Goal: Task Accomplishment & Management: Use online tool/utility

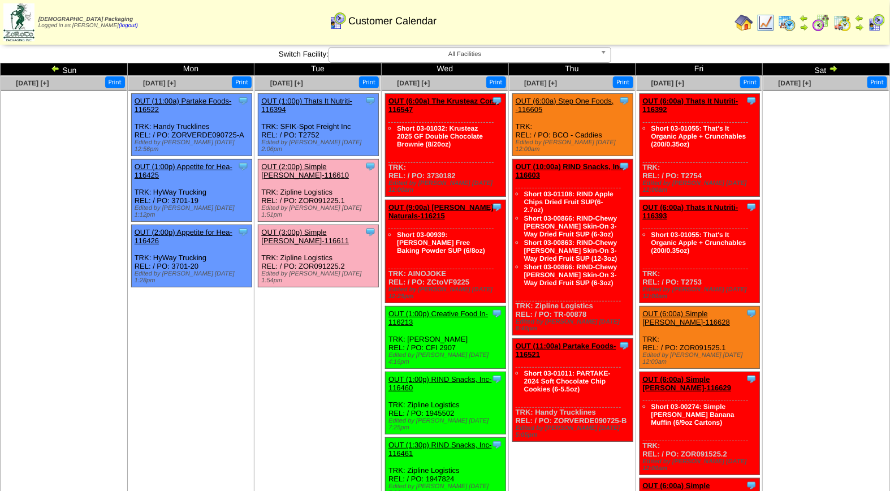
click at [306, 162] on link "OUT (2:00p) Simple [PERSON_NAME]-116610" at bounding box center [305, 170] width 88 height 17
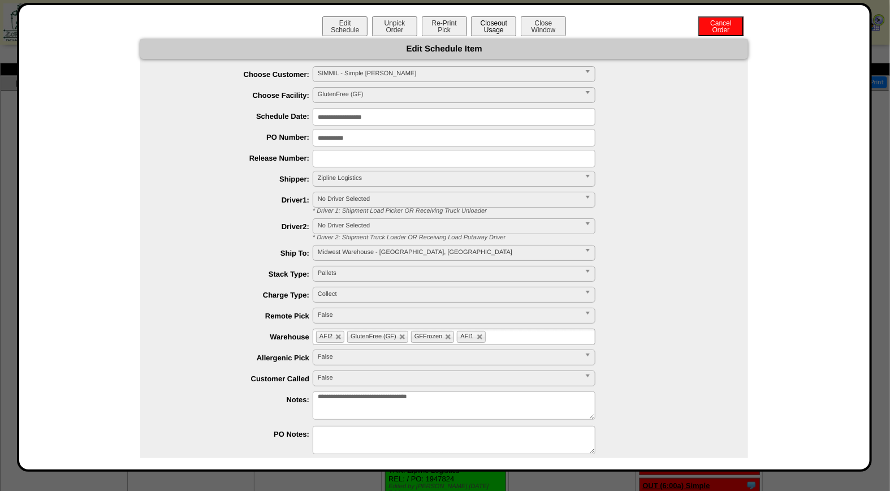
click at [499, 23] on button "Closeout Usage" at bounding box center [493, 26] width 45 height 20
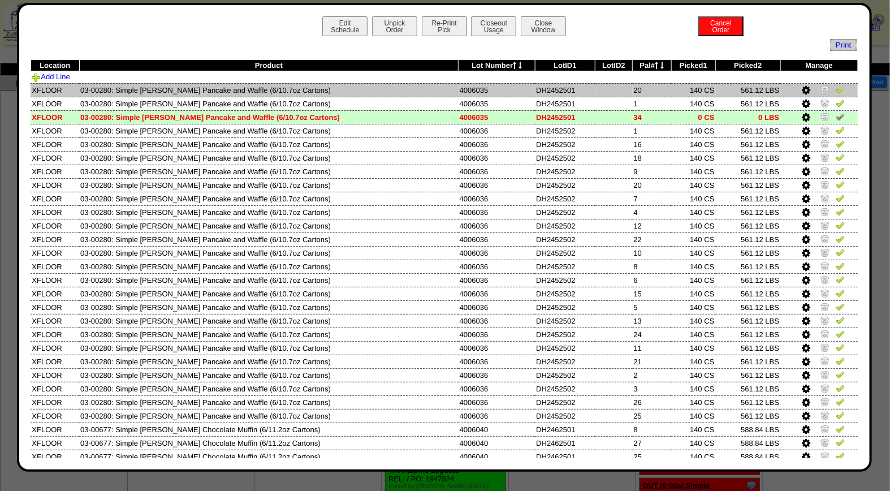
click at [836, 88] on img at bounding box center [840, 89] width 9 height 9
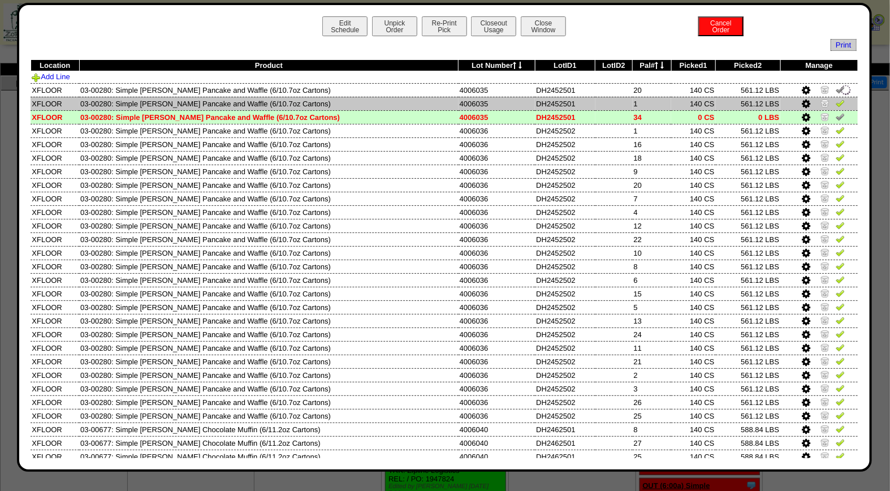
click at [836, 102] on img at bounding box center [840, 102] width 9 height 9
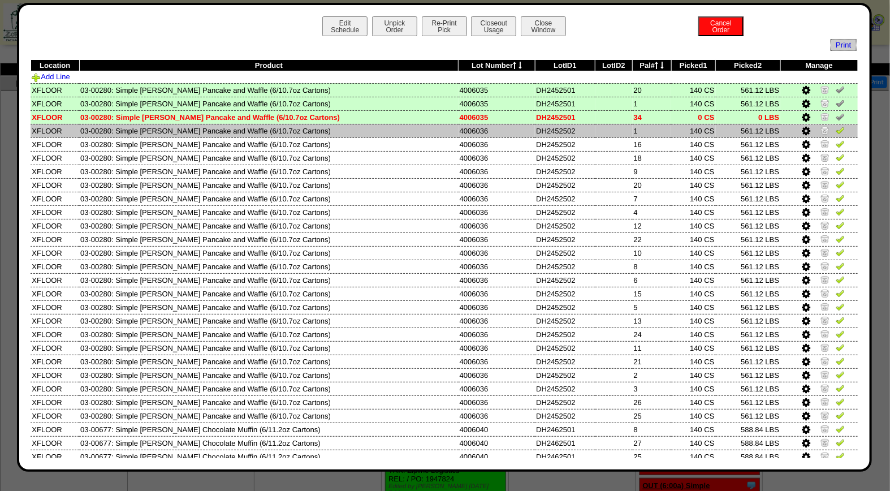
click at [836, 130] on img at bounding box center [840, 130] width 9 height 9
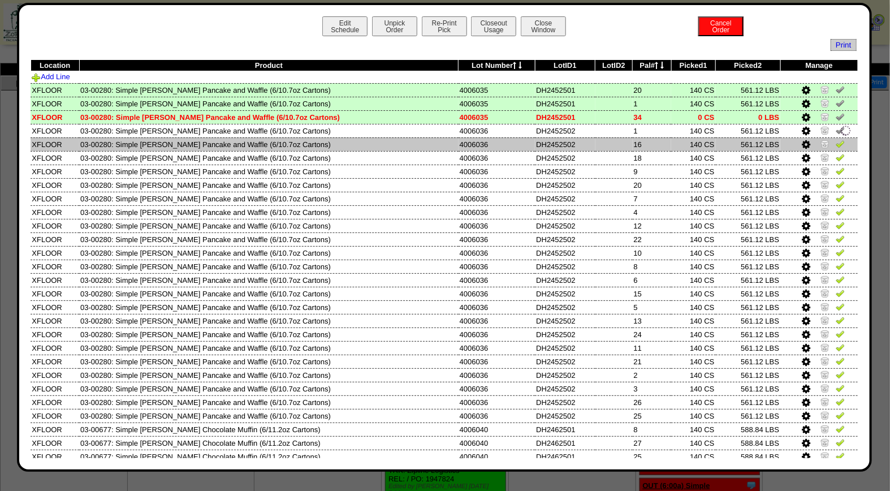
click at [836, 145] on img at bounding box center [840, 143] width 9 height 9
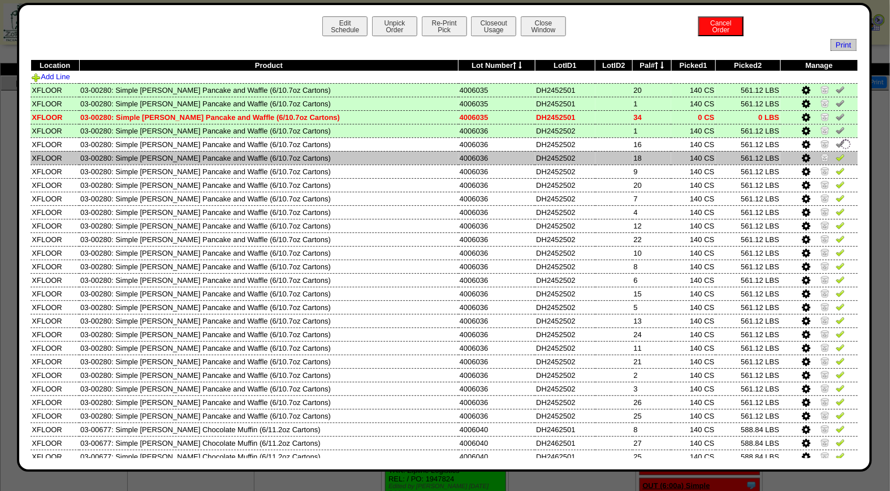
click at [836, 158] on img at bounding box center [840, 157] width 9 height 9
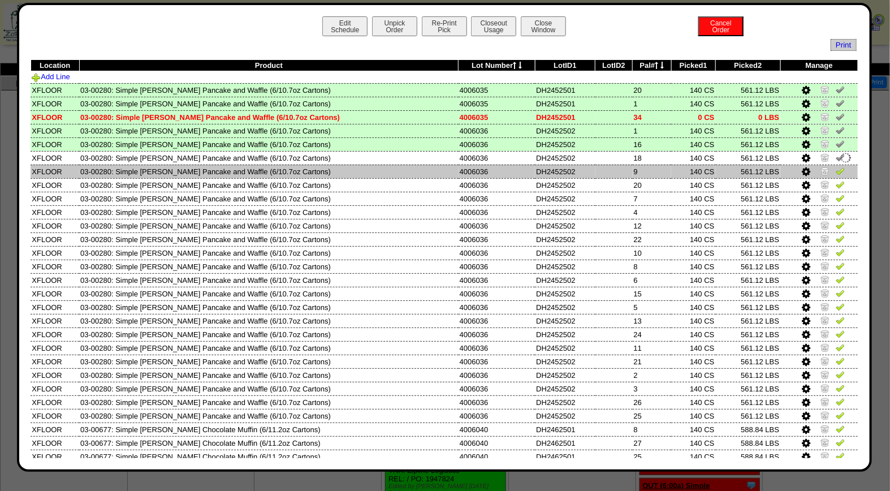
click at [836, 172] on img at bounding box center [840, 170] width 9 height 9
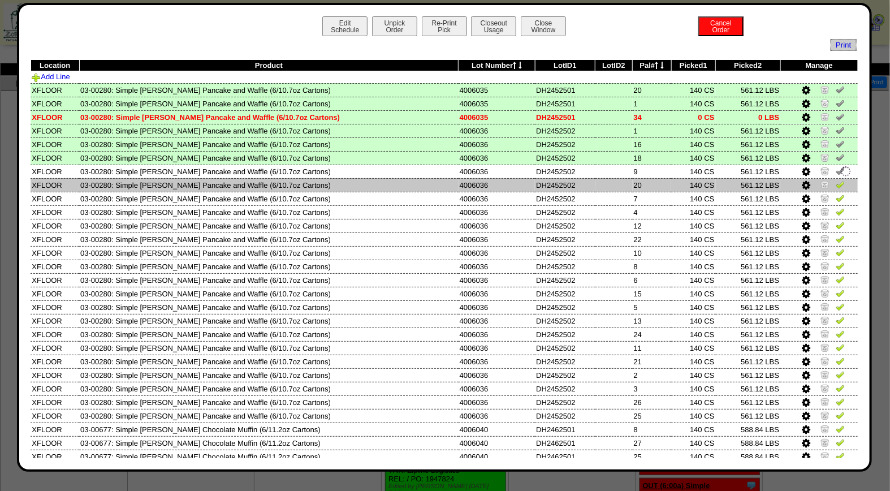
click at [836, 188] on link at bounding box center [840, 186] width 9 height 8
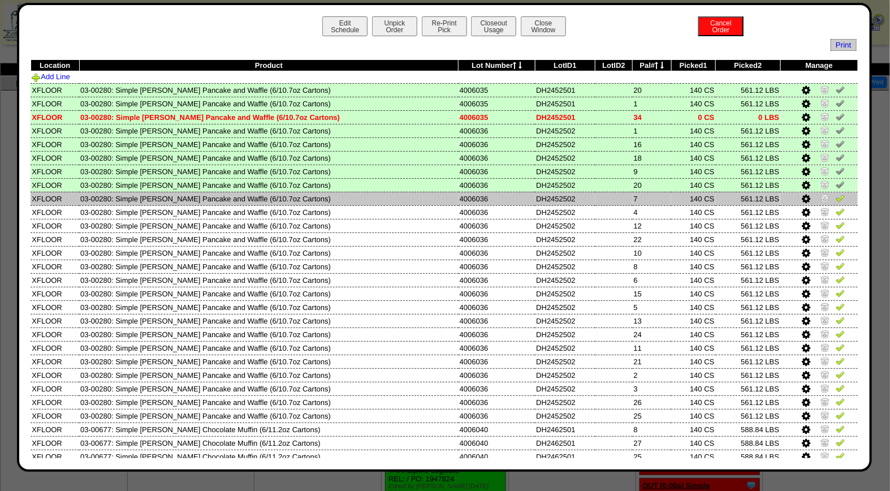
click at [836, 198] on img at bounding box center [840, 197] width 9 height 9
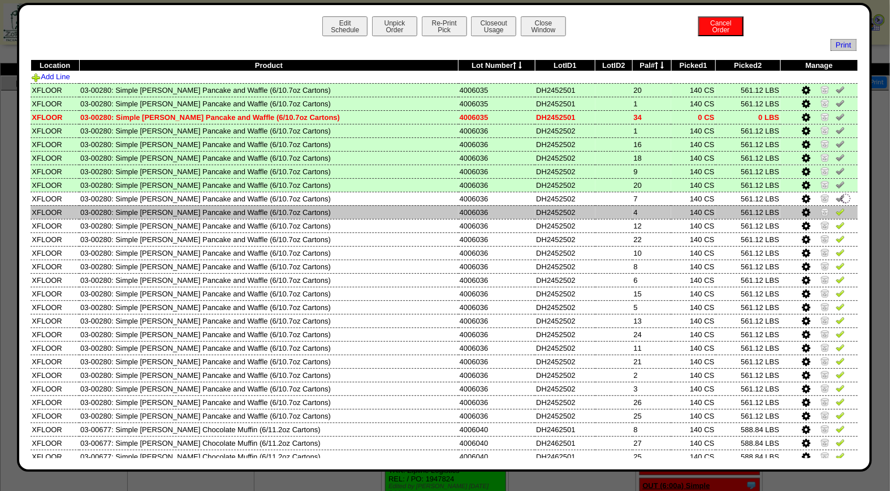
click at [836, 213] on img at bounding box center [840, 211] width 9 height 9
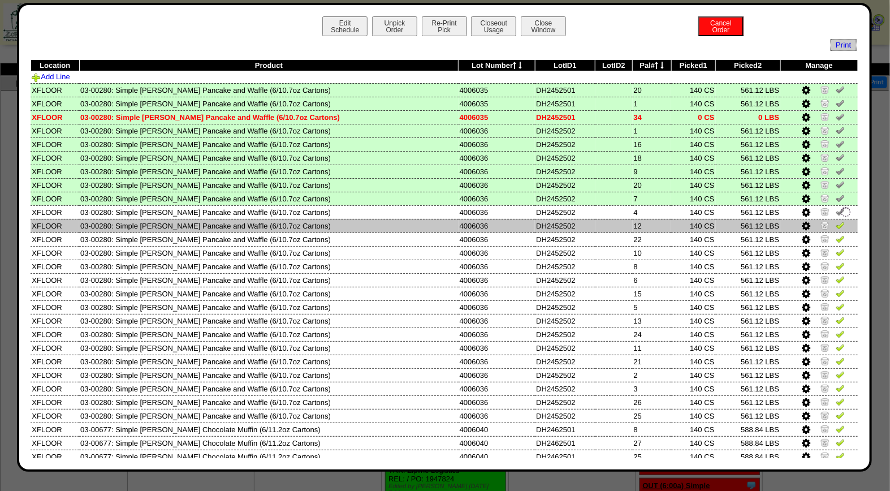
click at [836, 225] on img at bounding box center [840, 225] width 9 height 9
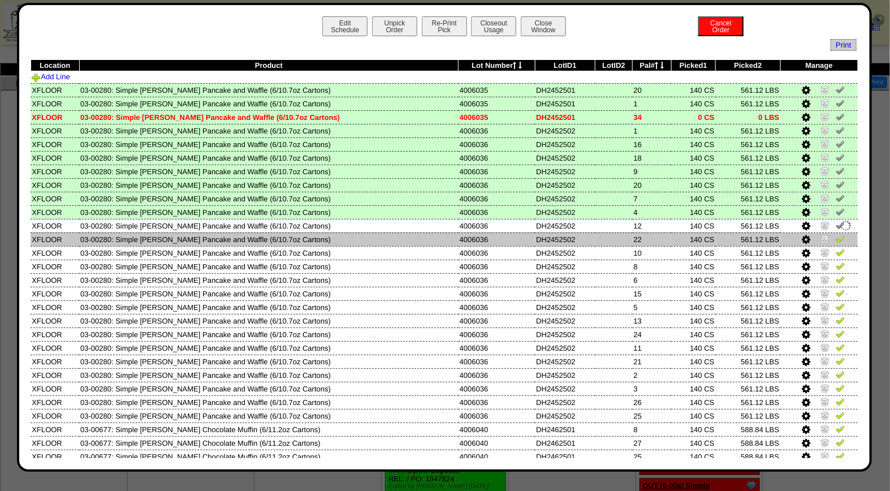
click at [836, 240] on img at bounding box center [840, 238] width 9 height 9
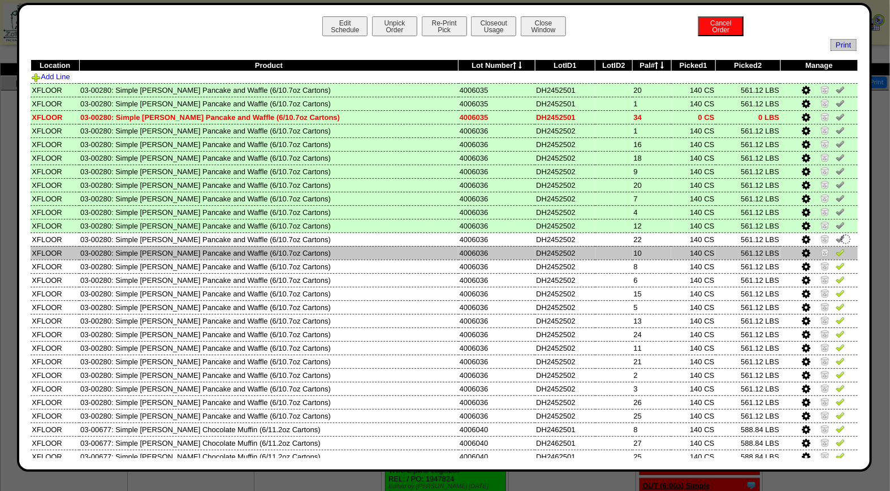
click at [836, 248] on img at bounding box center [840, 252] width 9 height 9
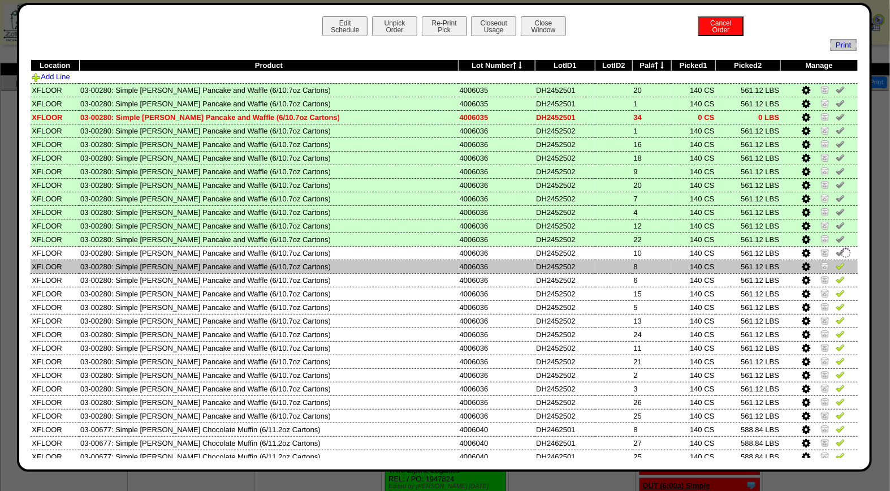
click at [836, 263] on img at bounding box center [840, 265] width 9 height 9
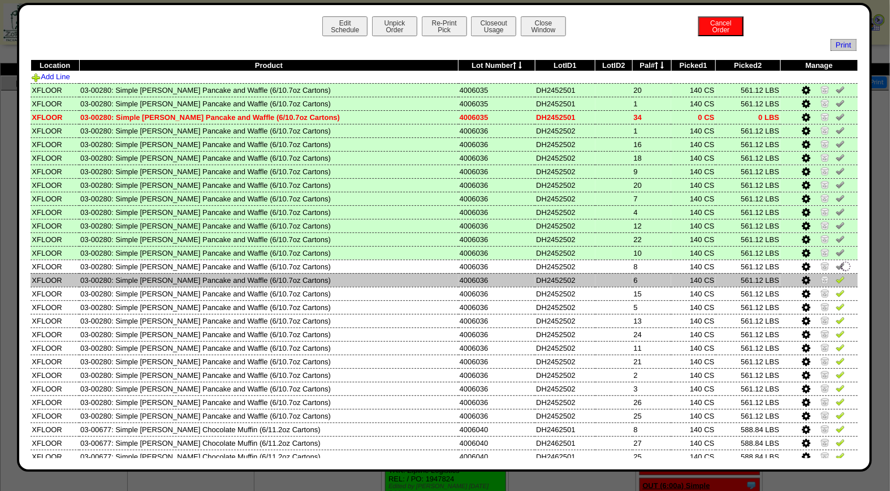
click at [836, 276] on img at bounding box center [840, 279] width 9 height 9
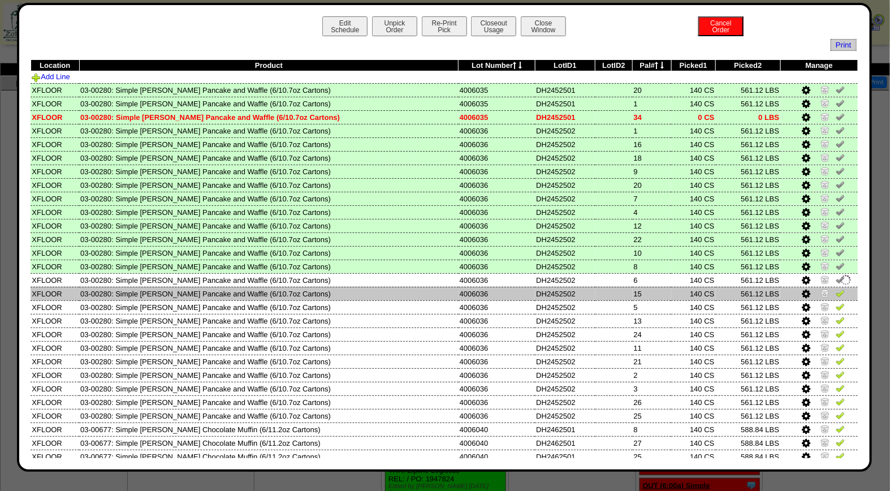
click at [836, 289] on img at bounding box center [840, 292] width 9 height 9
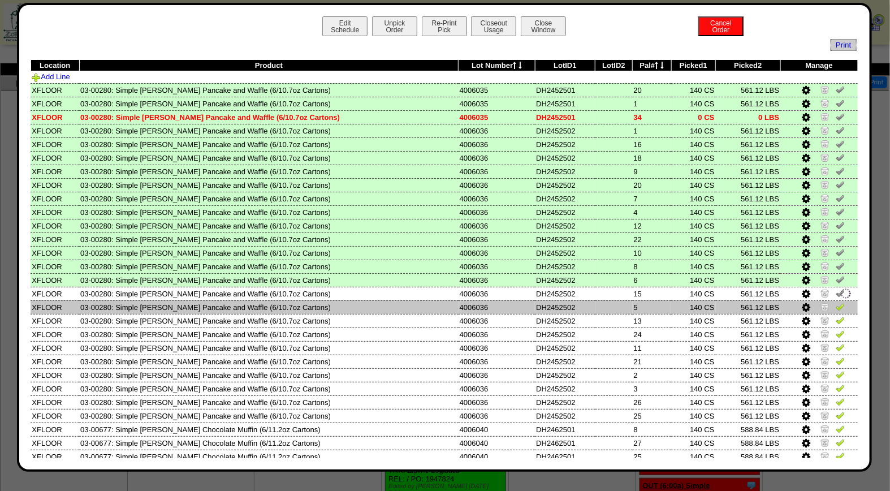
click at [836, 302] on img at bounding box center [840, 306] width 9 height 9
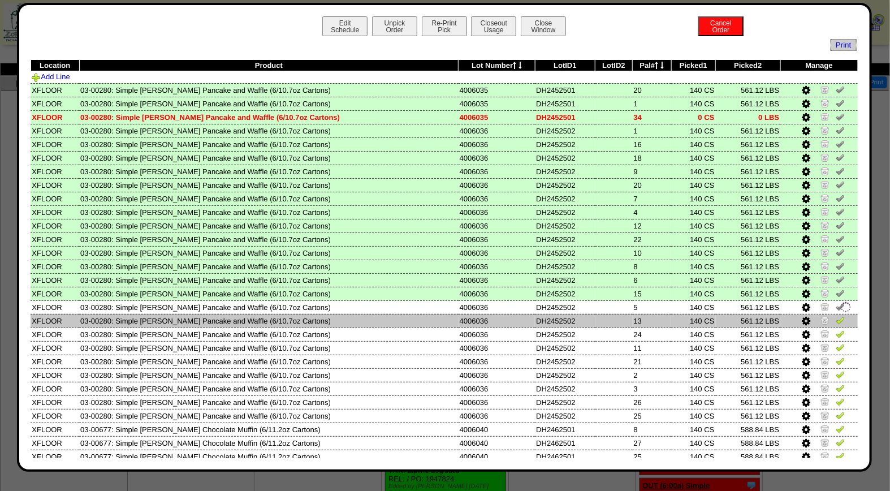
click at [836, 316] on img at bounding box center [840, 320] width 9 height 9
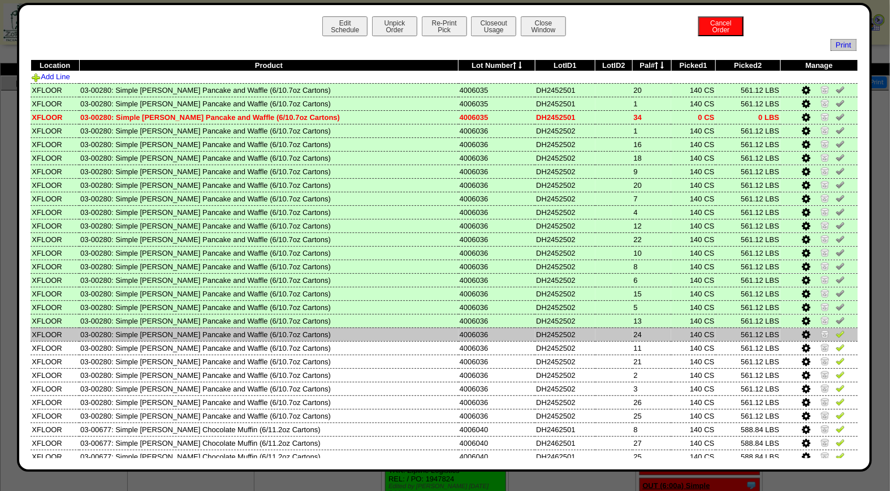
click at [836, 329] on img at bounding box center [840, 333] width 9 height 9
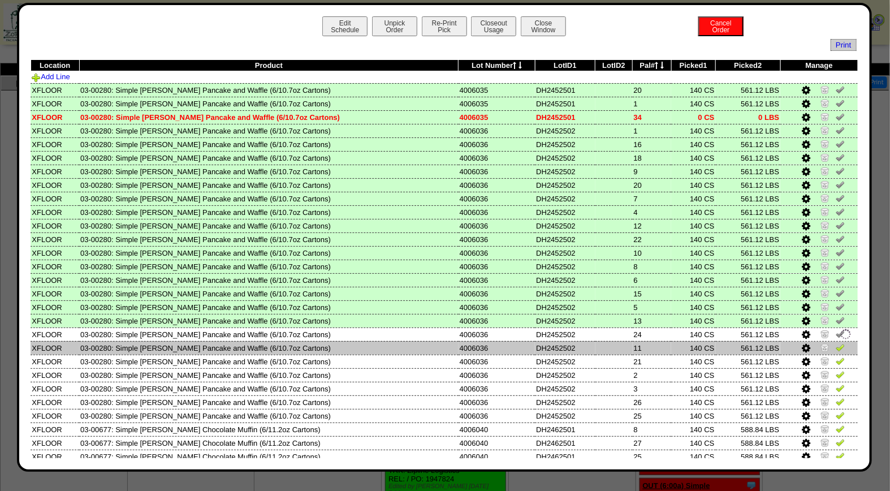
click at [836, 347] on img at bounding box center [840, 347] width 9 height 9
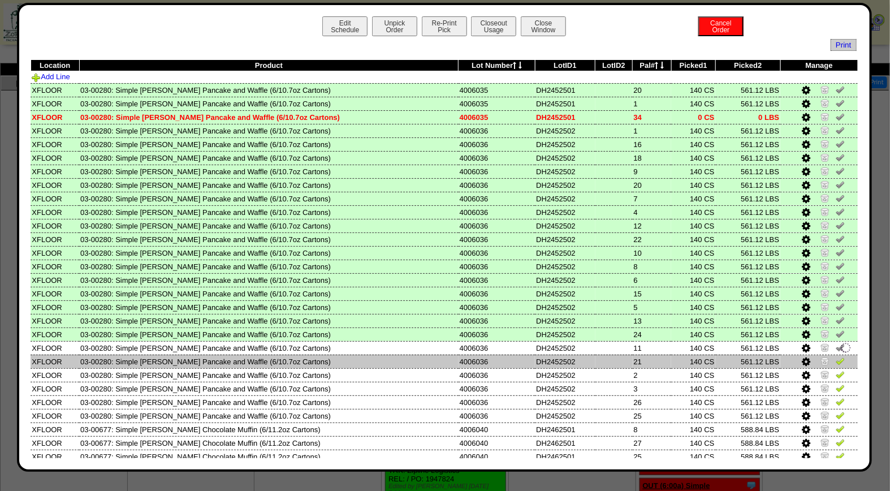
click at [836, 356] on img at bounding box center [840, 360] width 9 height 9
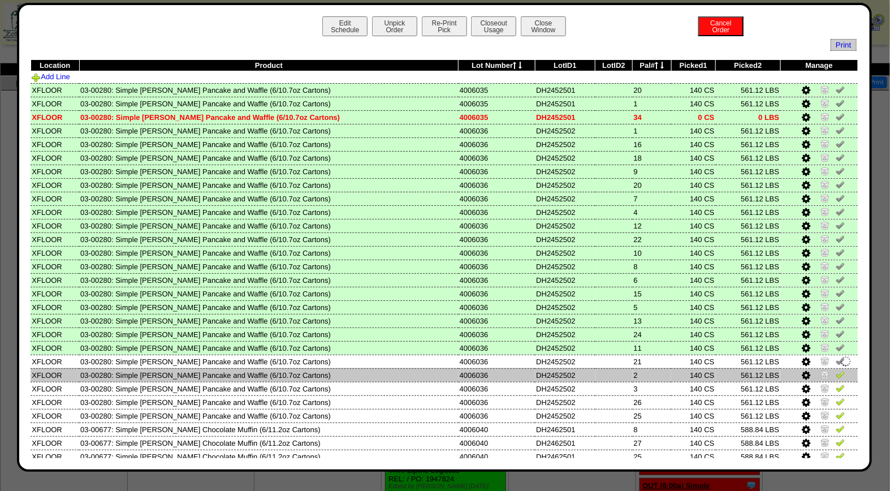
click at [836, 370] on img at bounding box center [840, 374] width 9 height 9
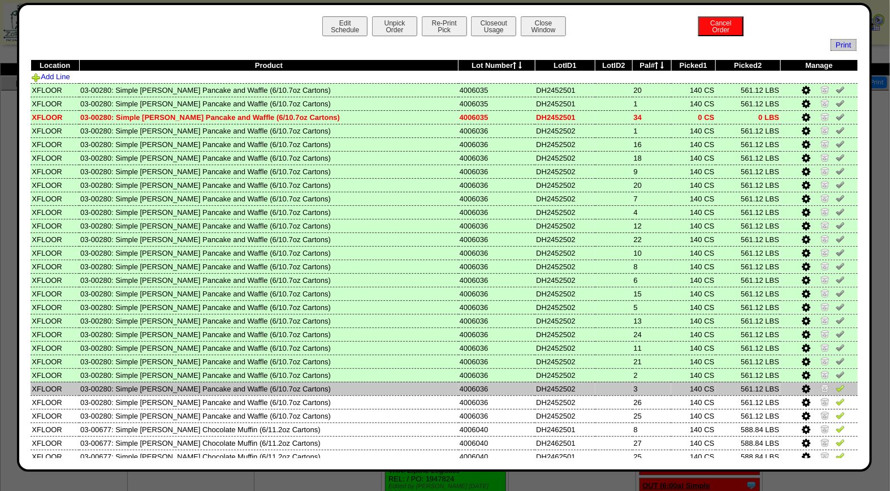
click at [836, 385] on img at bounding box center [840, 387] width 9 height 9
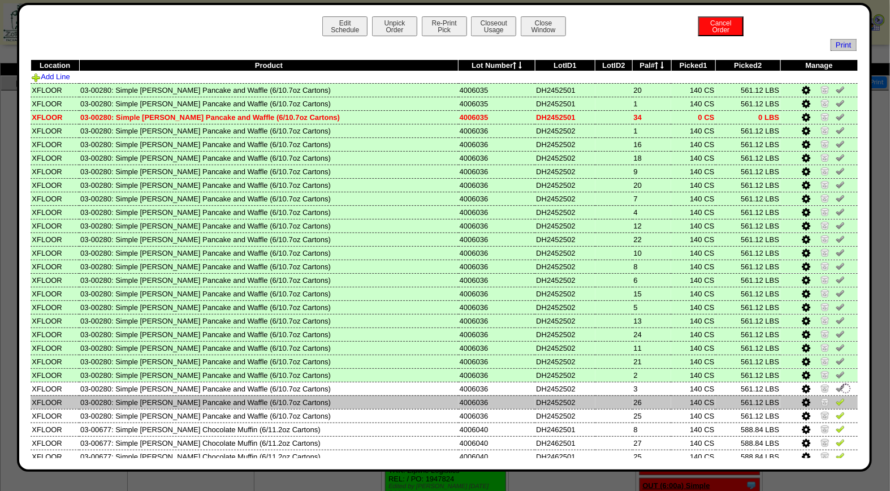
click at [836, 397] on img at bounding box center [840, 401] width 9 height 9
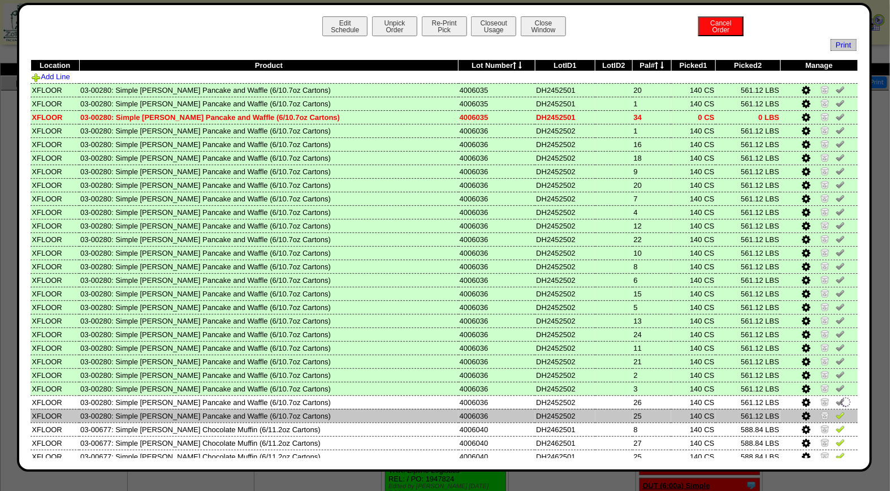
click at [836, 411] on img at bounding box center [840, 415] width 9 height 9
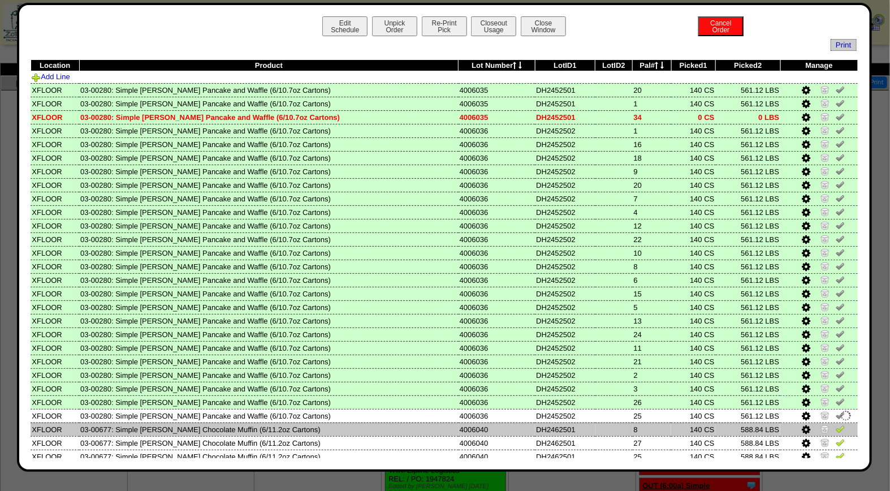
click at [836, 424] on img at bounding box center [840, 428] width 9 height 9
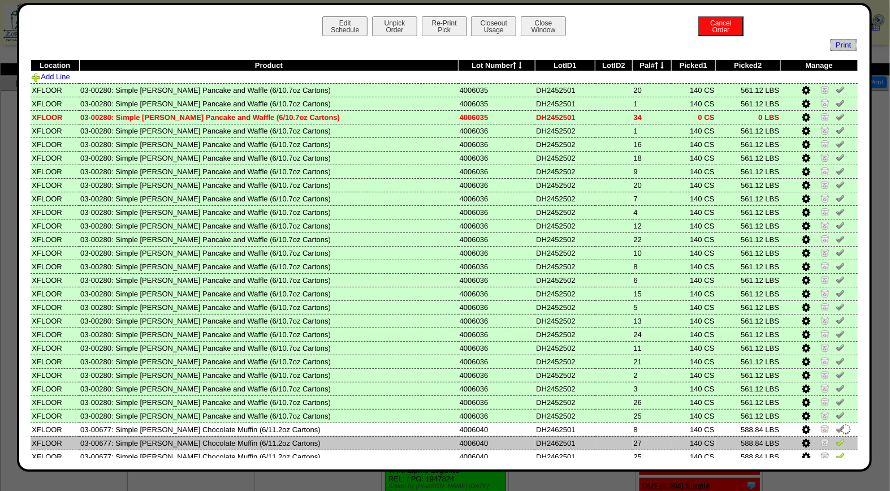
click at [836, 438] on img at bounding box center [840, 442] width 9 height 9
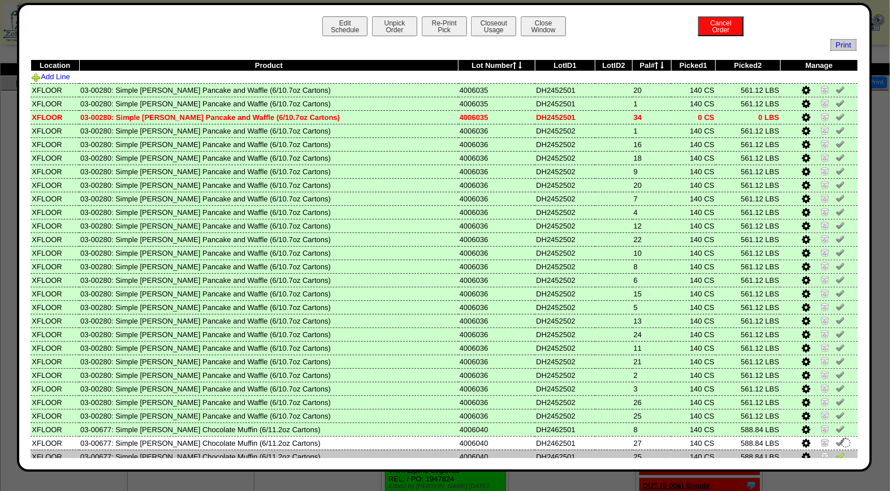
click at [836, 451] on img at bounding box center [840, 455] width 9 height 9
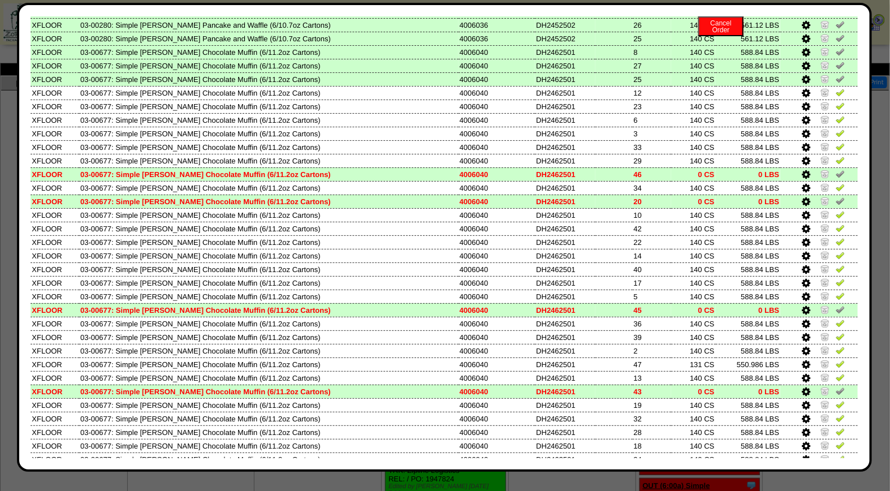
scroll to position [391, 0]
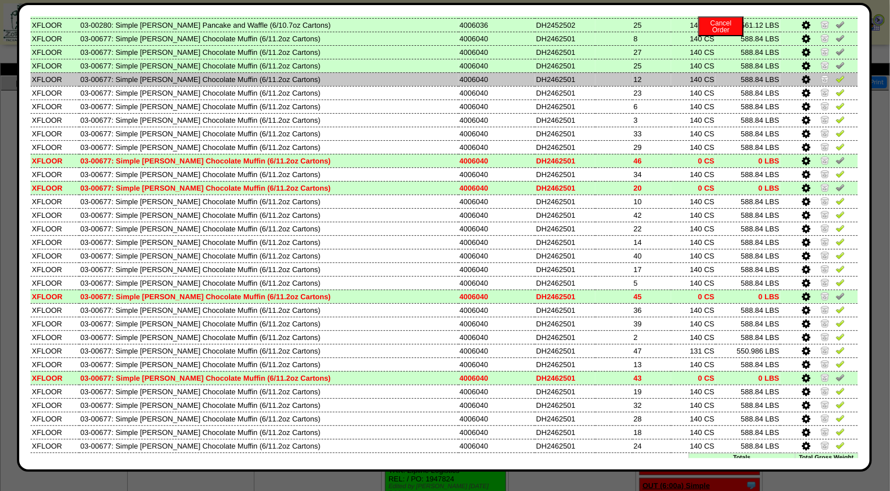
click at [836, 74] on img at bounding box center [840, 78] width 9 height 9
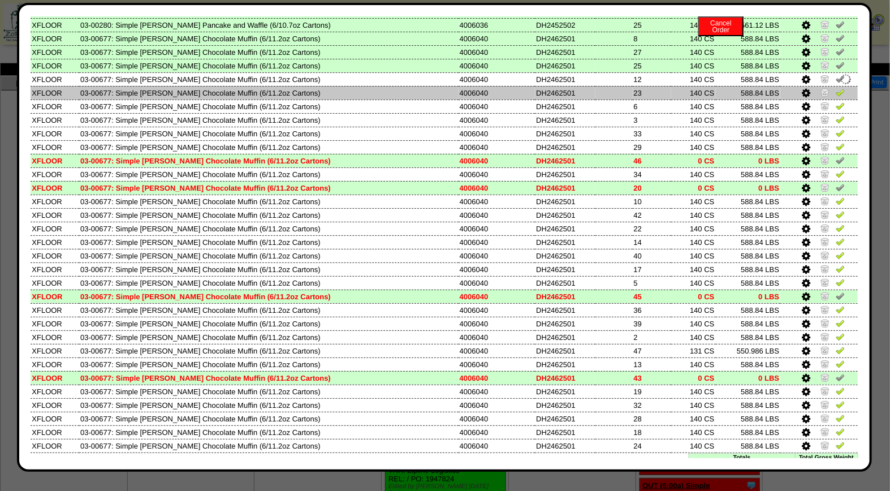
click at [836, 88] on img at bounding box center [840, 92] width 9 height 9
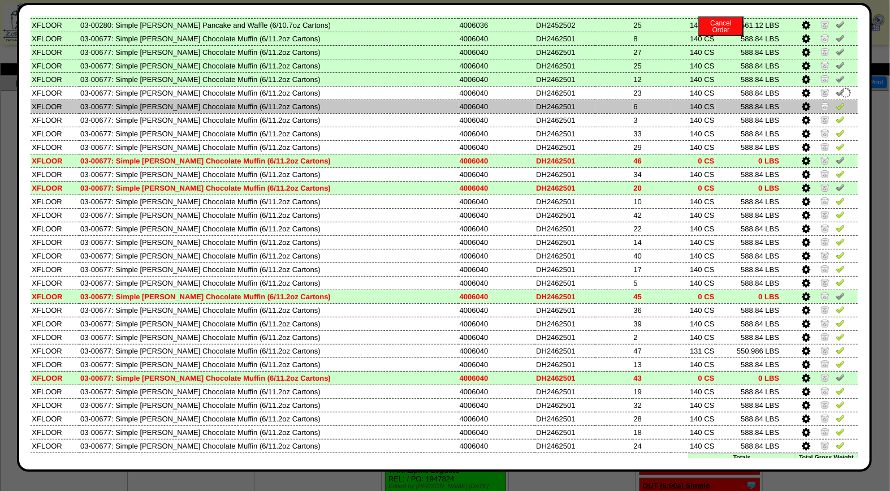
click at [836, 101] on img at bounding box center [840, 105] width 9 height 9
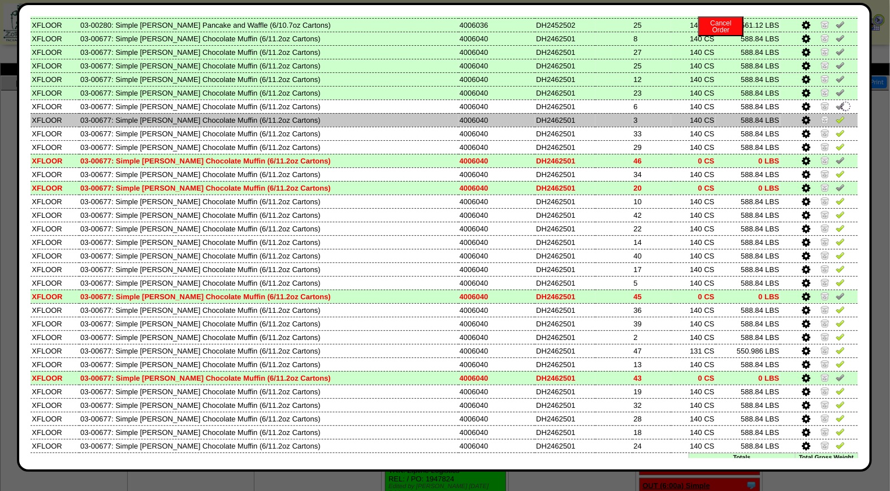
click at [836, 115] on img at bounding box center [840, 119] width 9 height 9
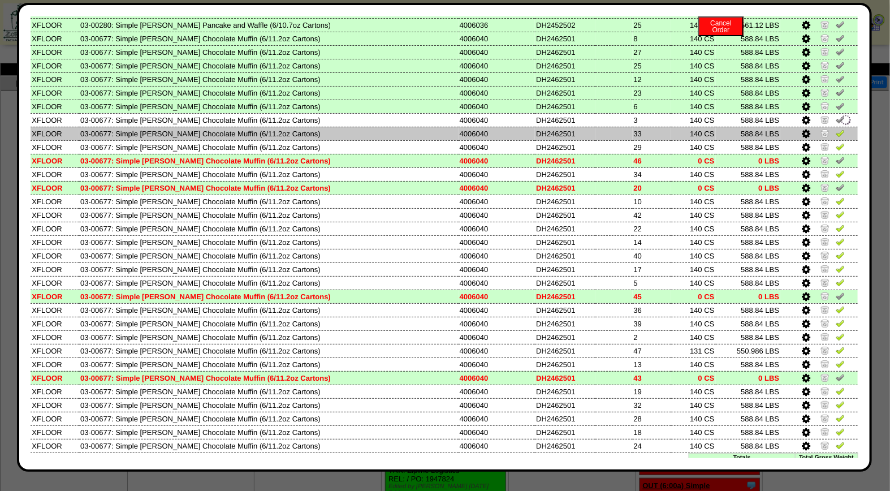
click at [836, 128] on img at bounding box center [840, 132] width 9 height 9
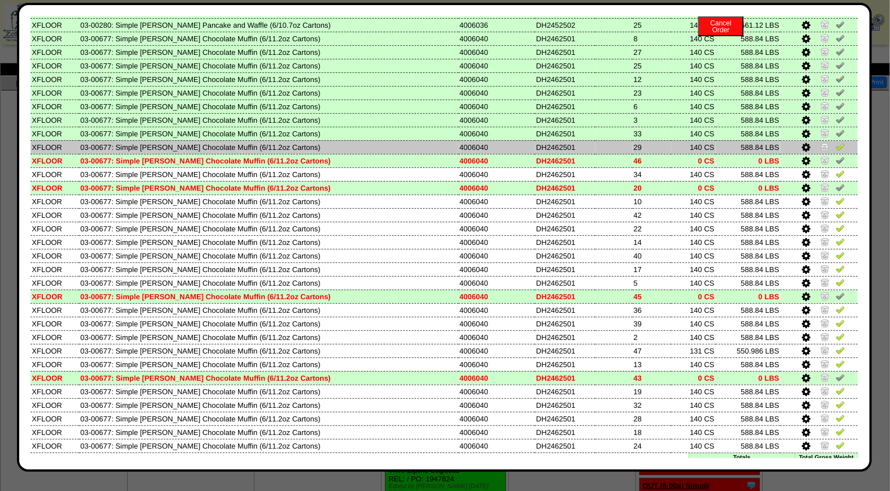
click at [836, 142] on img at bounding box center [840, 146] width 9 height 9
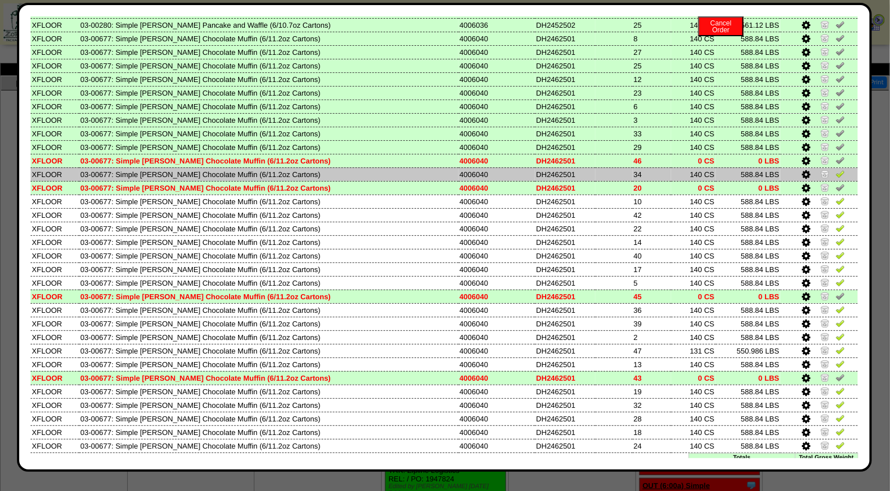
click at [836, 169] on img at bounding box center [840, 173] width 9 height 9
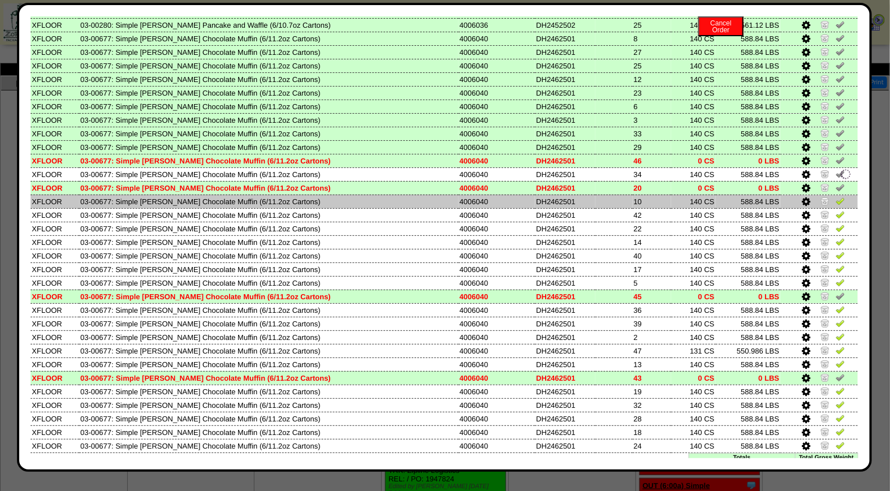
click at [836, 196] on img at bounding box center [840, 200] width 9 height 9
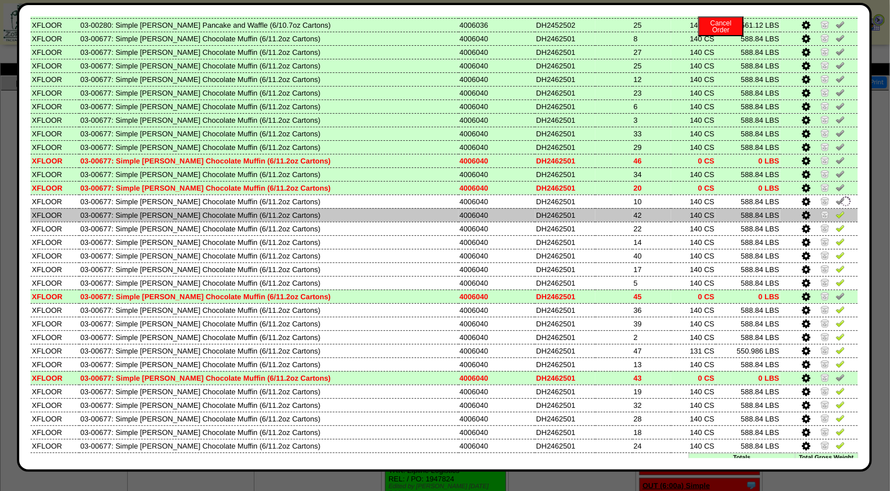
click at [836, 210] on img at bounding box center [840, 214] width 9 height 9
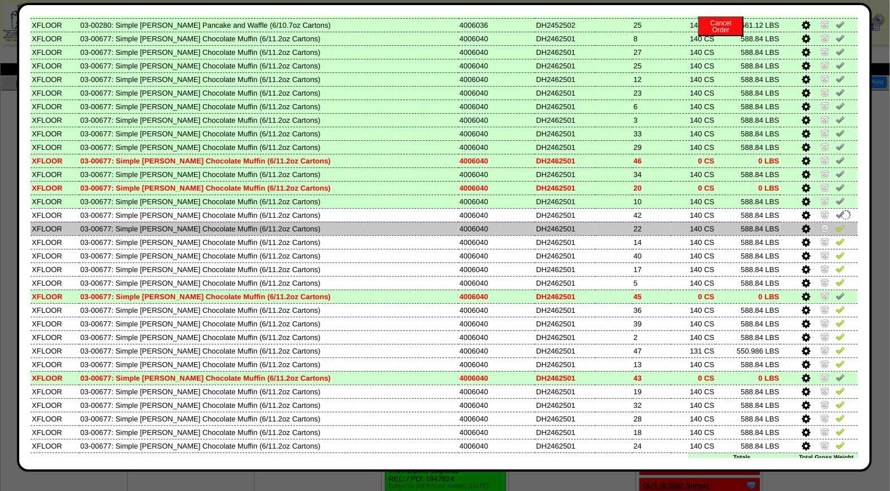
click at [836, 223] on img at bounding box center [840, 227] width 9 height 9
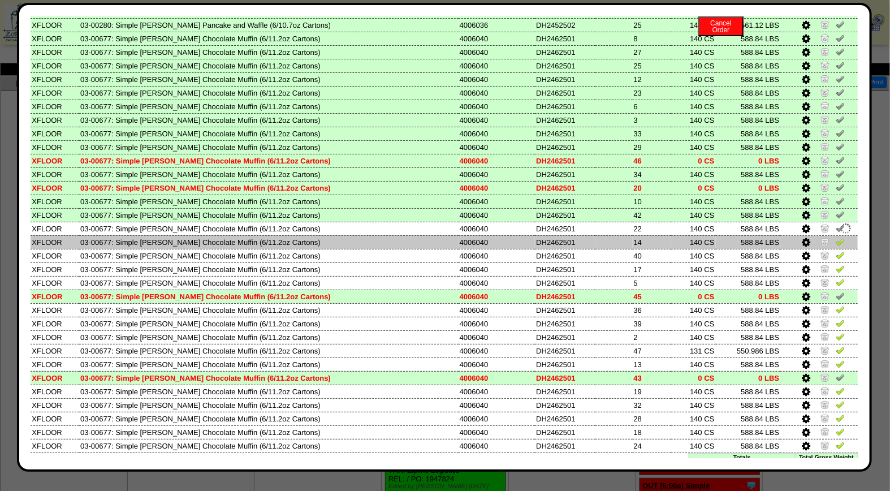
click at [836, 237] on img at bounding box center [840, 241] width 9 height 9
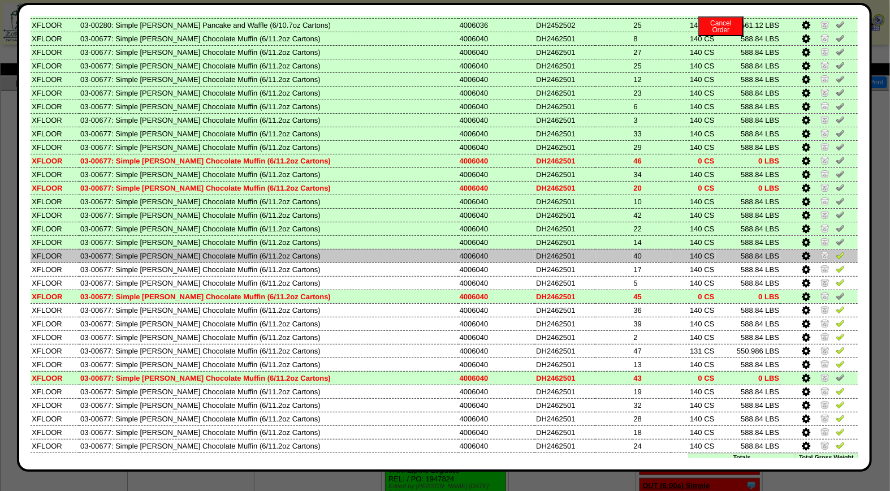
click at [836, 251] on img at bounding box center [840, 255] width 9 height 9
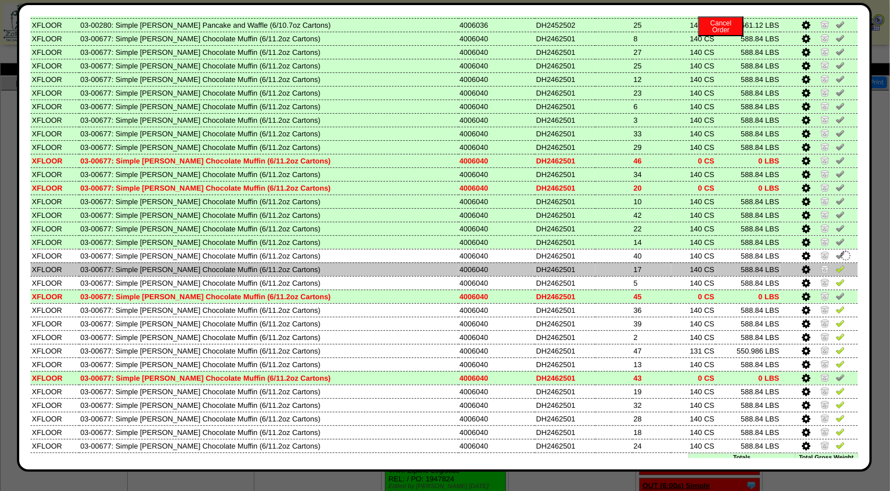
click at [836, 264] on img at bounding box center [840, 268] width 9 height 9
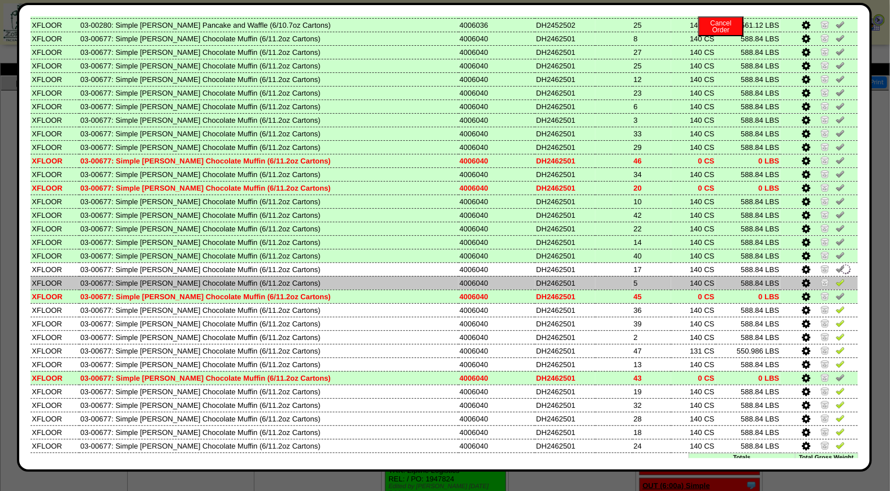
click at [836, 278] on img at bounding box center [840, 282] width 9 height 9
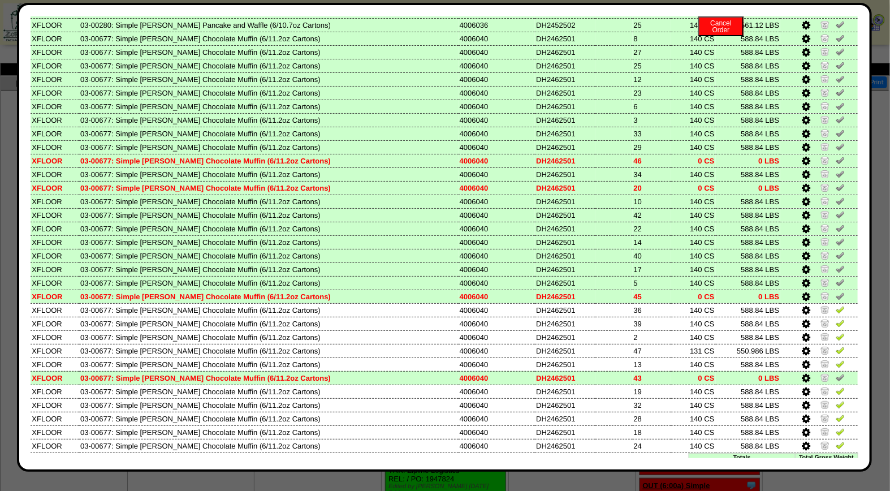
scroll to position [400, 0]
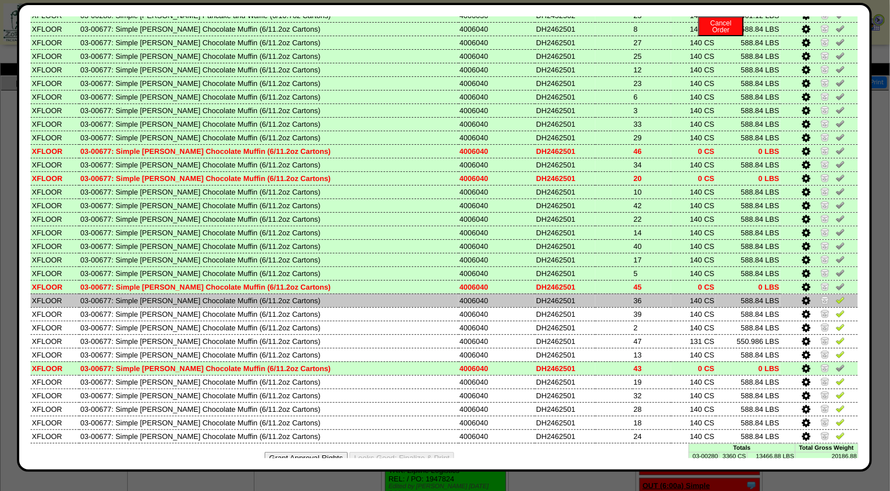
click at [836, 295] on img at bounding box center [840, 299] width 9 height 9
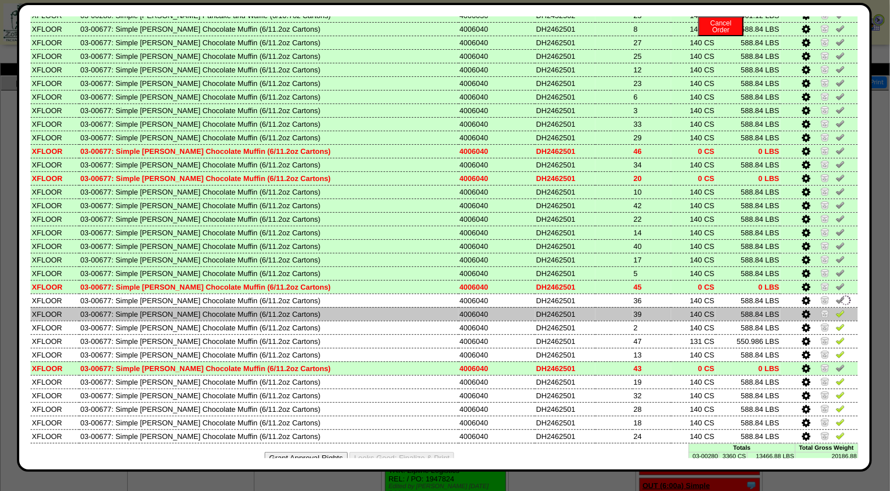
click at [836, 309] on img at bounding box center [840, 313] width 9 height 9
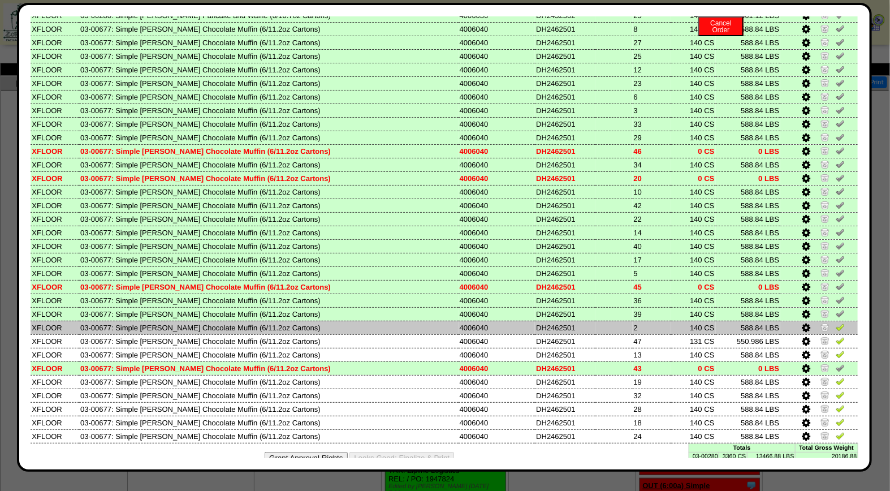
click at [836, 322] on img at bounding box center [840, 326] width 9 height 9
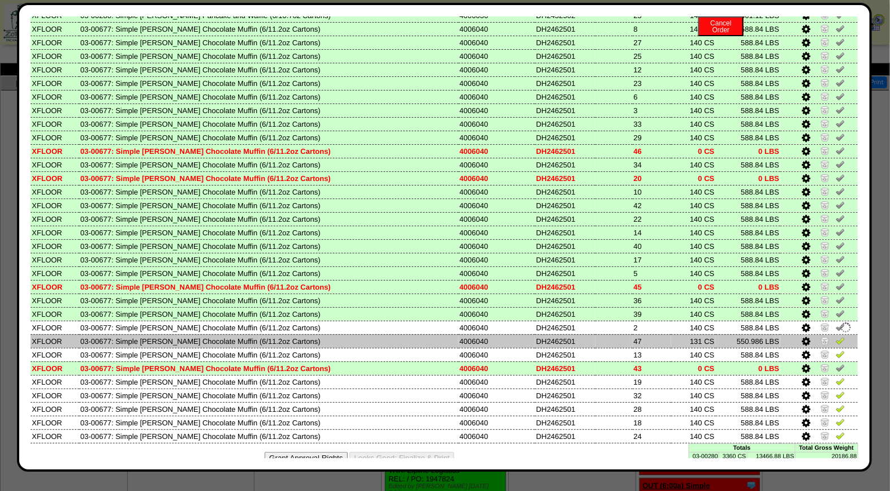
click at [836, 336] on img at bounding box center [840, 340] width 9 height 9
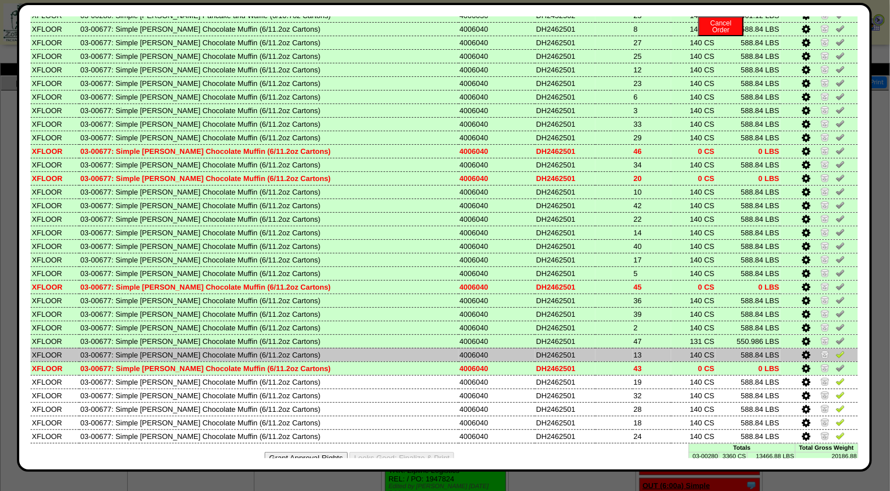
click at [836, 350] on img at bounding box center [840, 354] width 9 height 9
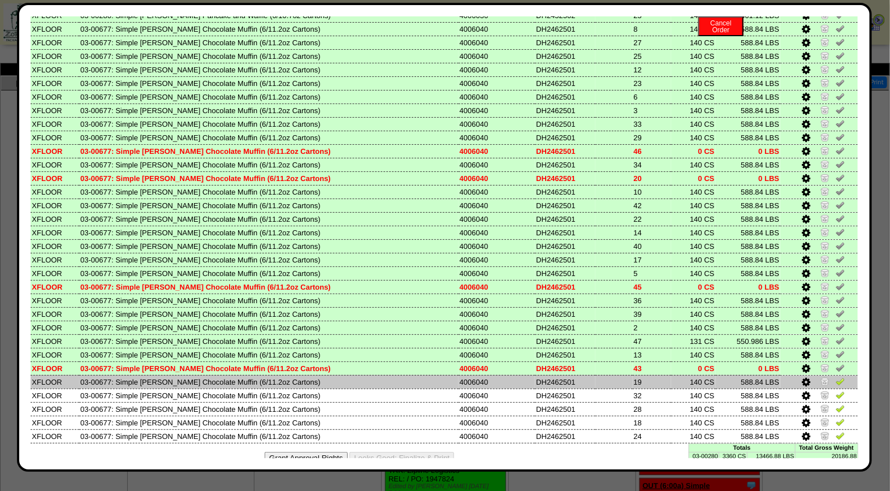
click at [836, 377] on img at bounding box center [840, 381] width 9 height 9
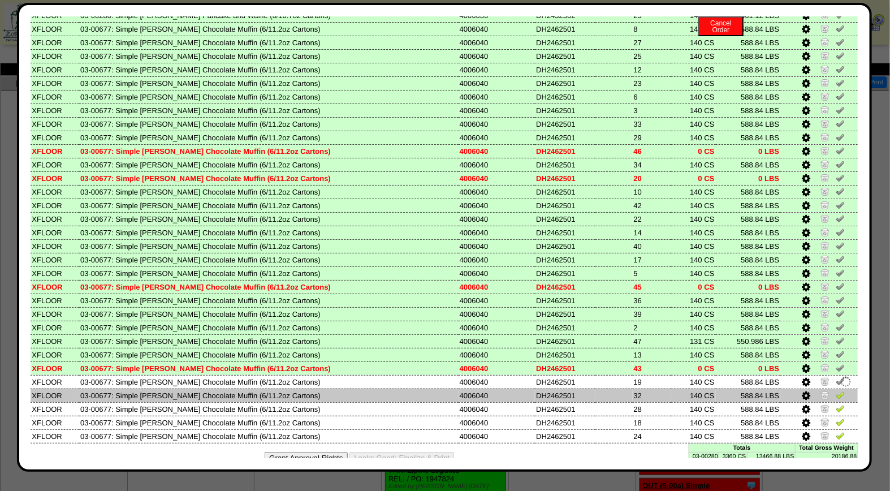
click at [836, 390] on img at bounding box center [840, 394] width 9 height 9
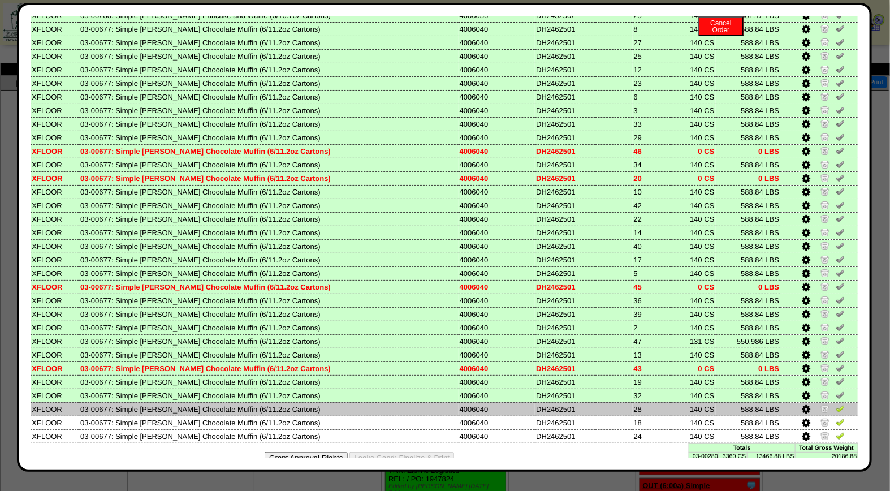
click at [836, 404] on img at bounding box center [840, 408] width 9 height 9
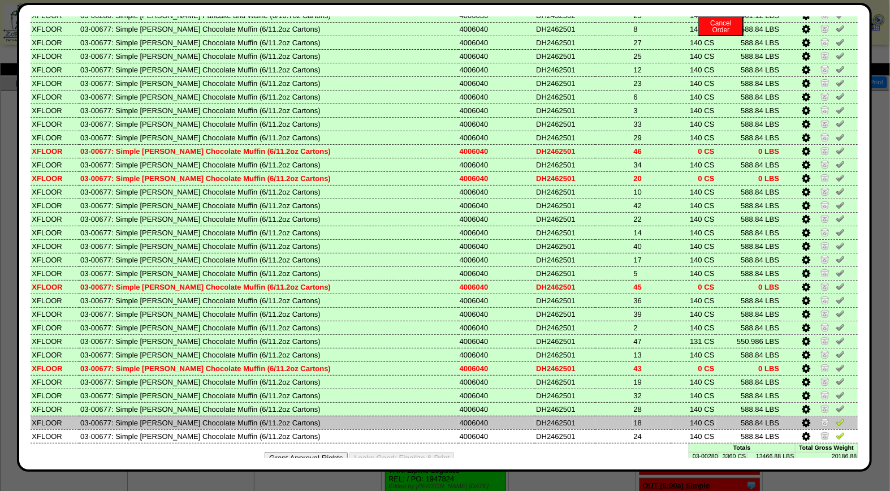
click at [836, 417] on img at bounding box center [840, 421] width 9 height 9
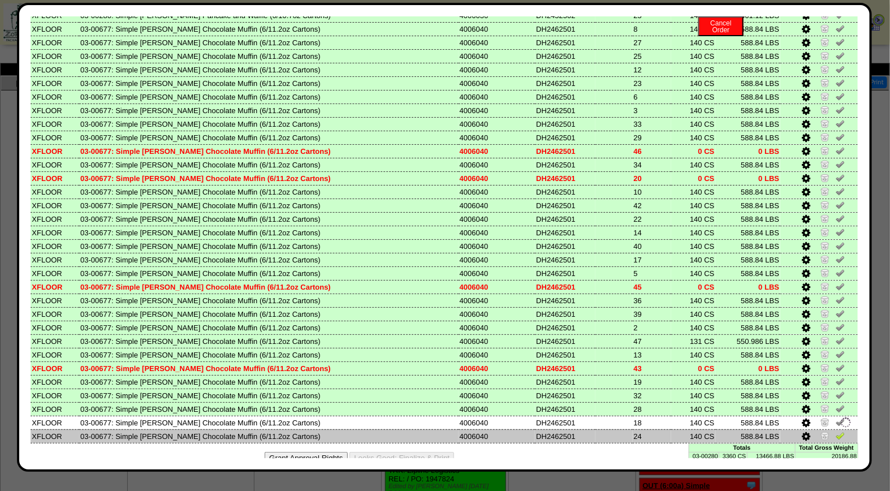
click at [836, 431] on img at bounding box center [840, 435] width 9 height 9
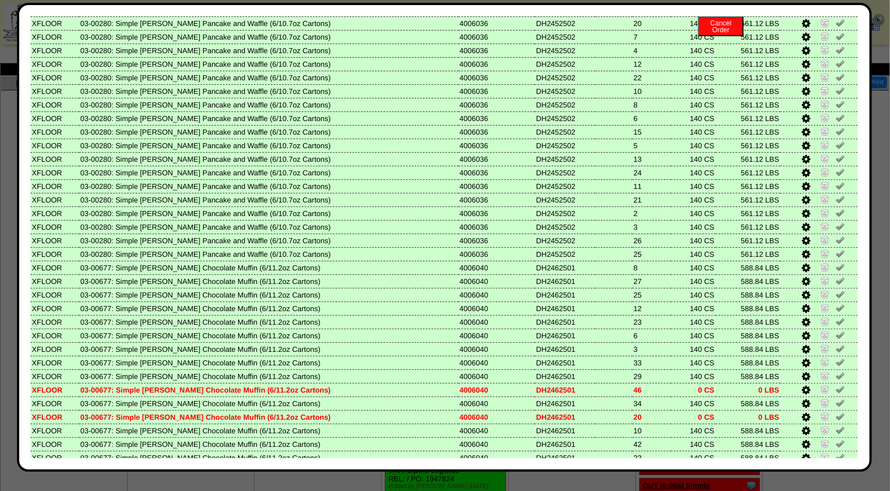
scroll to position [0, 0]
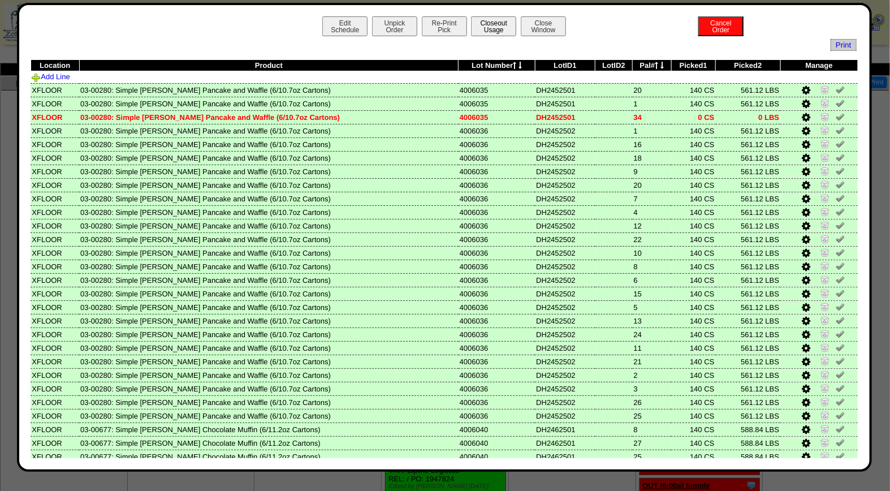
click at [493, 27] on button "Closeout Usage" at bounding box center [493, 26] width 45 height 20
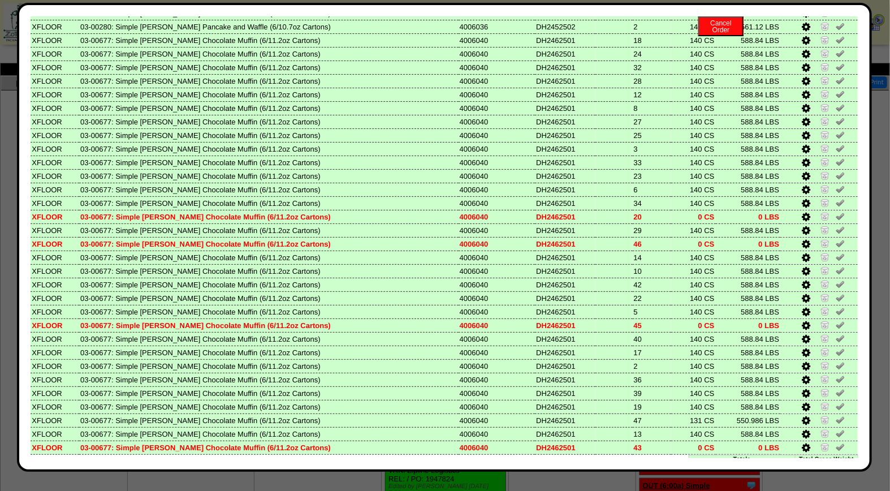
scroll to position [400, 0]
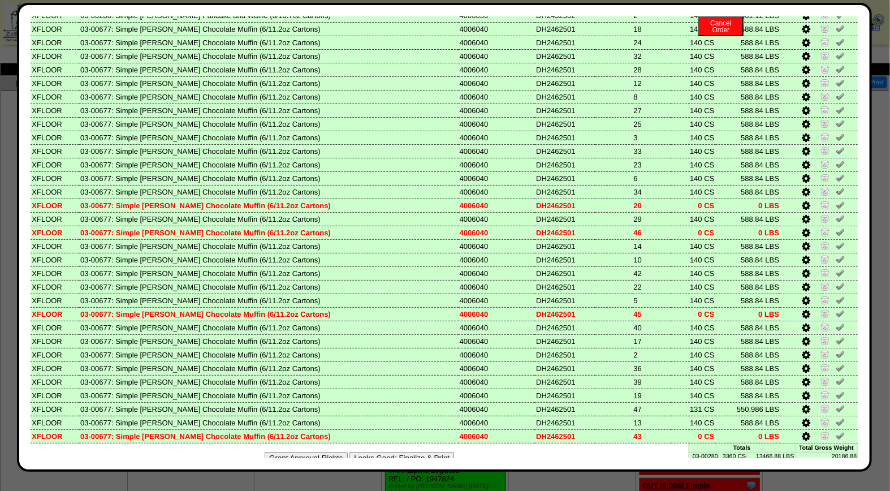
click at [424, 452] on button "Looks Good: Finalize & Print" at bounding box center [402, 458] width 105 height 12
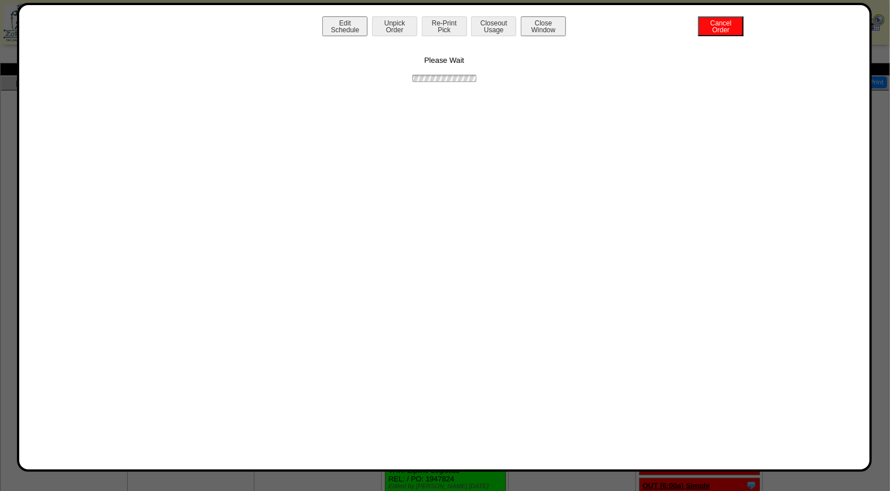
scroll to position [0, 0]
click at [445, 21] on button "Print BOL" at bounding box center [444, 26] width 45 height 20
